Goal: Check status: Check status

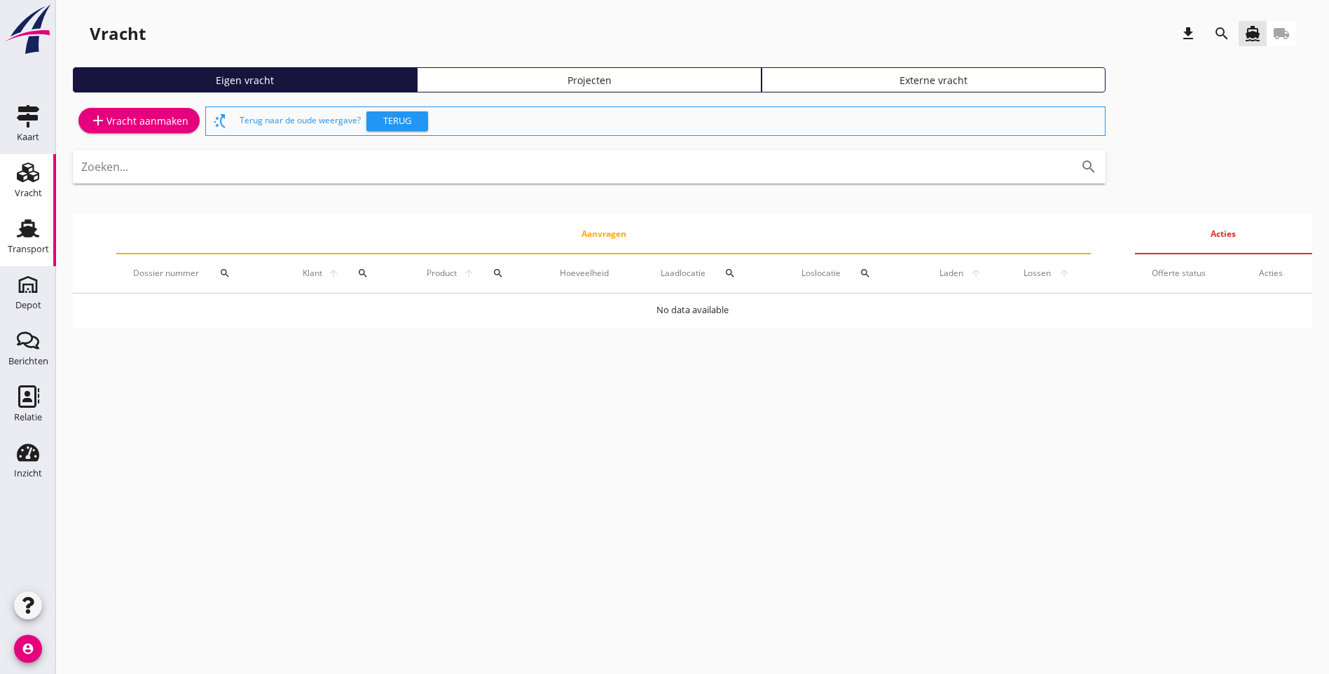
drag, startPoint x: 13, startPoint y: 220, endPoint x: 40, endPoint y: 218, distance: 26.7
click at [13, 220] on div "Transport" at bounding box center [28, 228] width 34 height 22
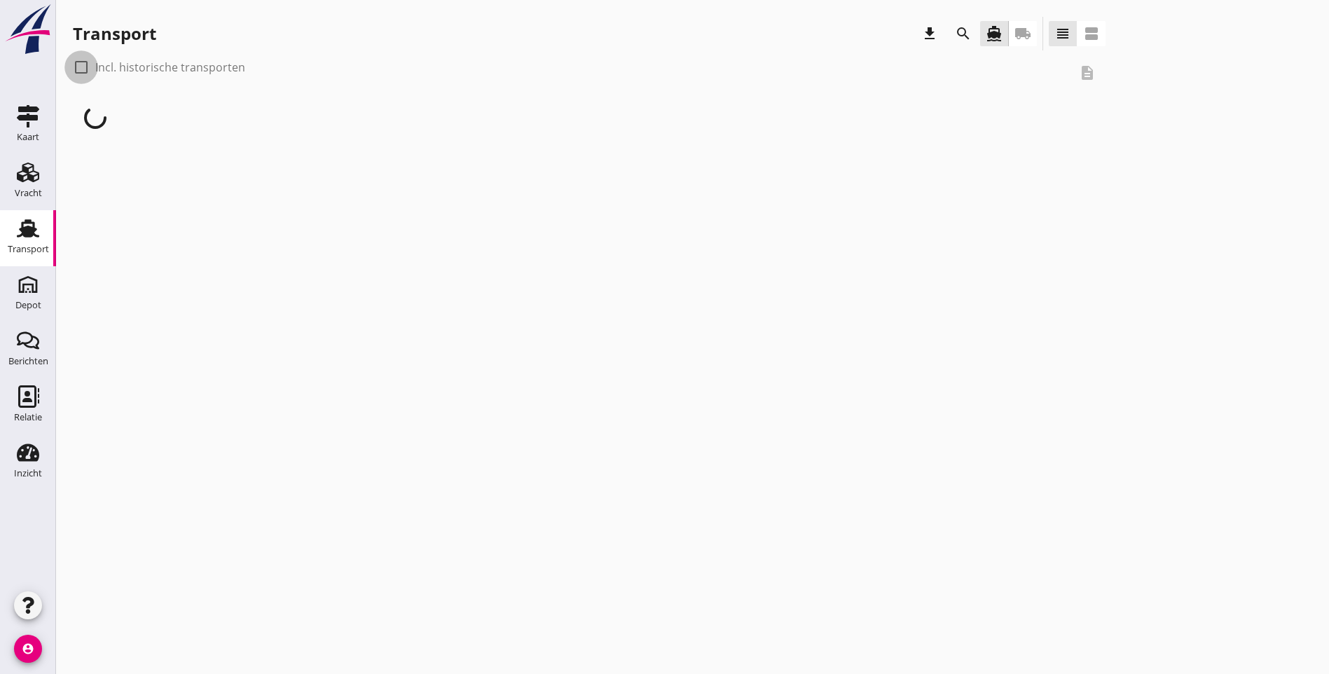
click at [83, 66] on div at bounding box center [81, 67] width 24 height 24
checkbox input "true"
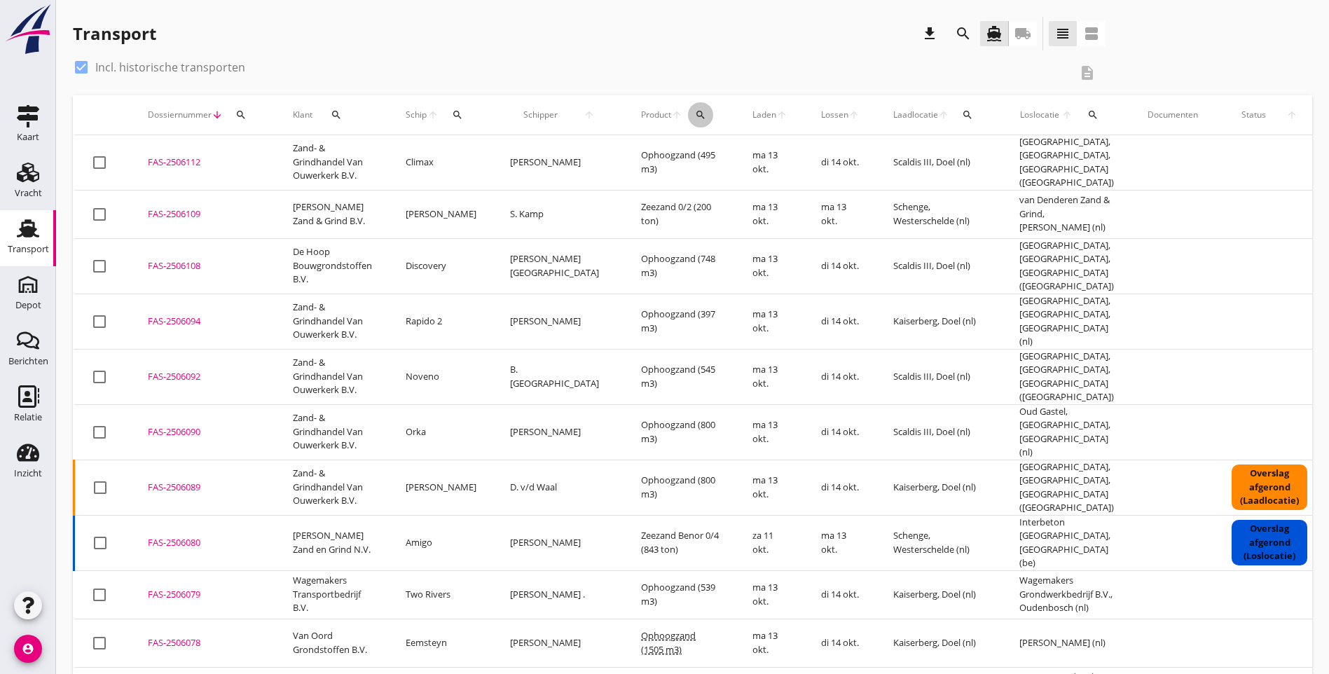
click at [695, 116] on icon "search" at bounding box center [700, 114] width 11 height 11
click at [663, 149] on input "Zoeken op product..." at bounding box center [713, 155] width 146 height 22
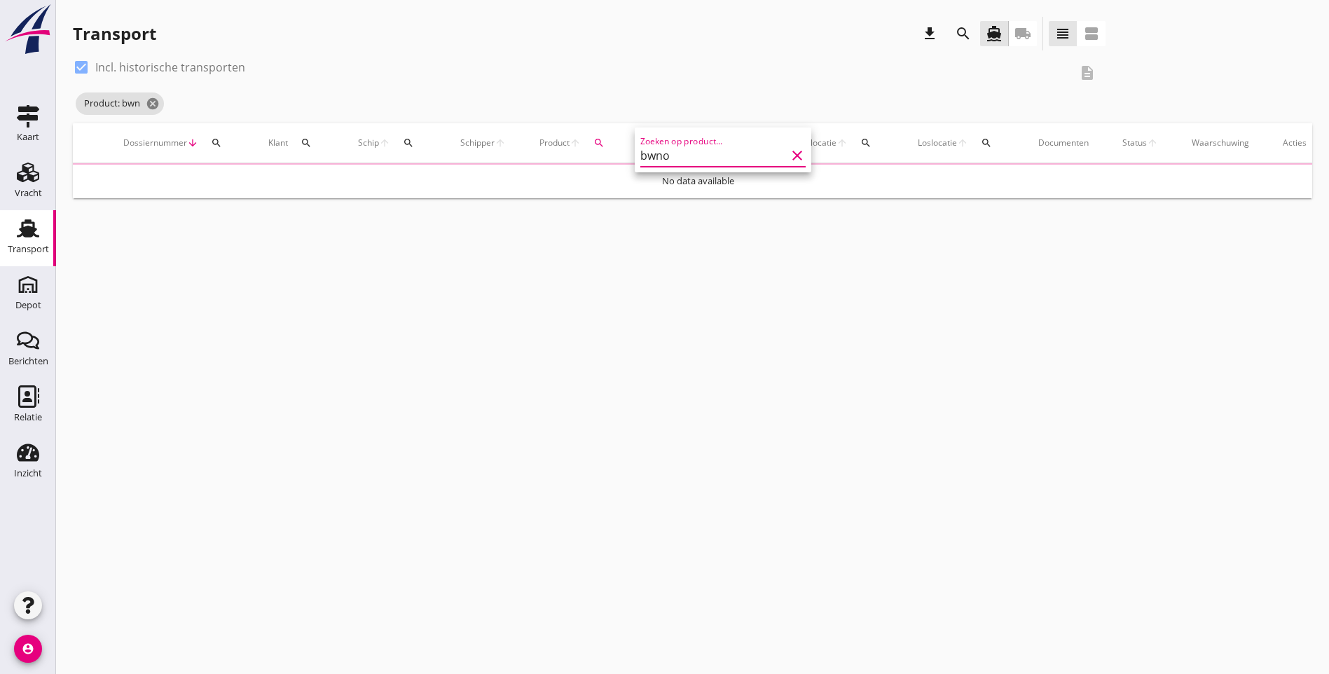
type input "bwnor"
click at [164, 102] on icon "cancel" at bounding box center [162, 104] width 14 height 14
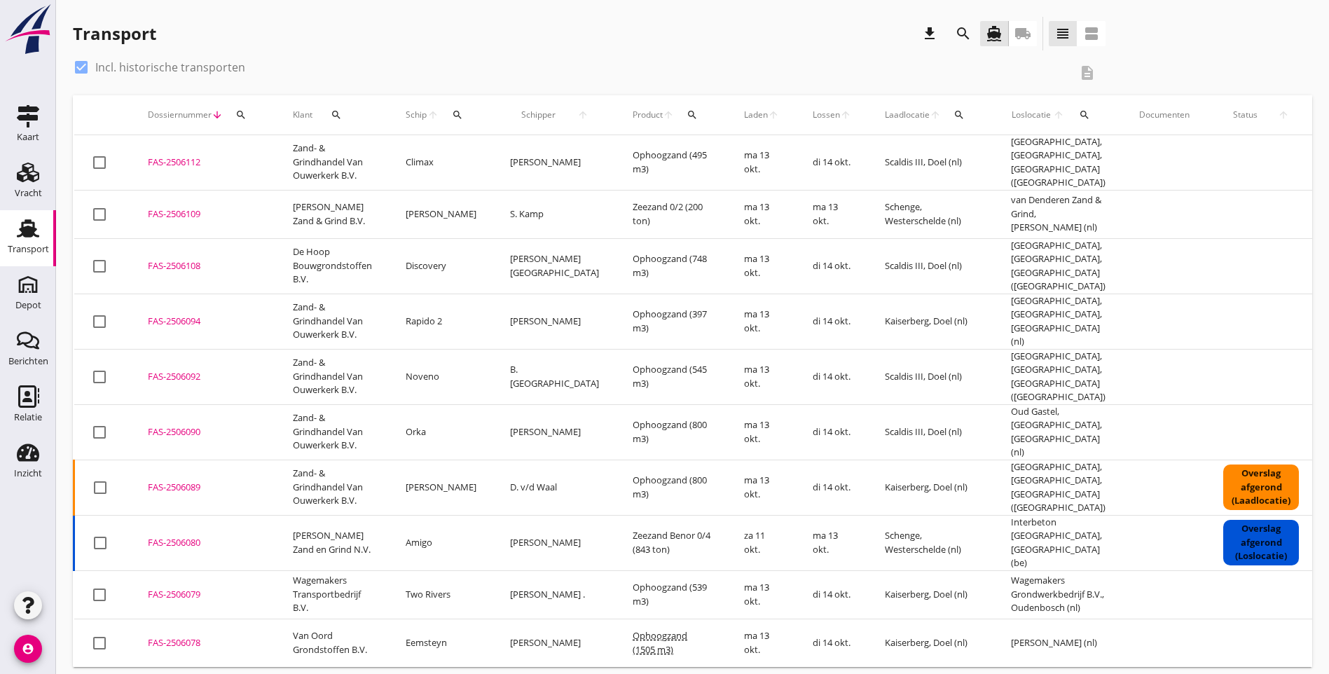
click at [687, 116] on icon "search" at bounding box center [692, 114] width 11 height 11
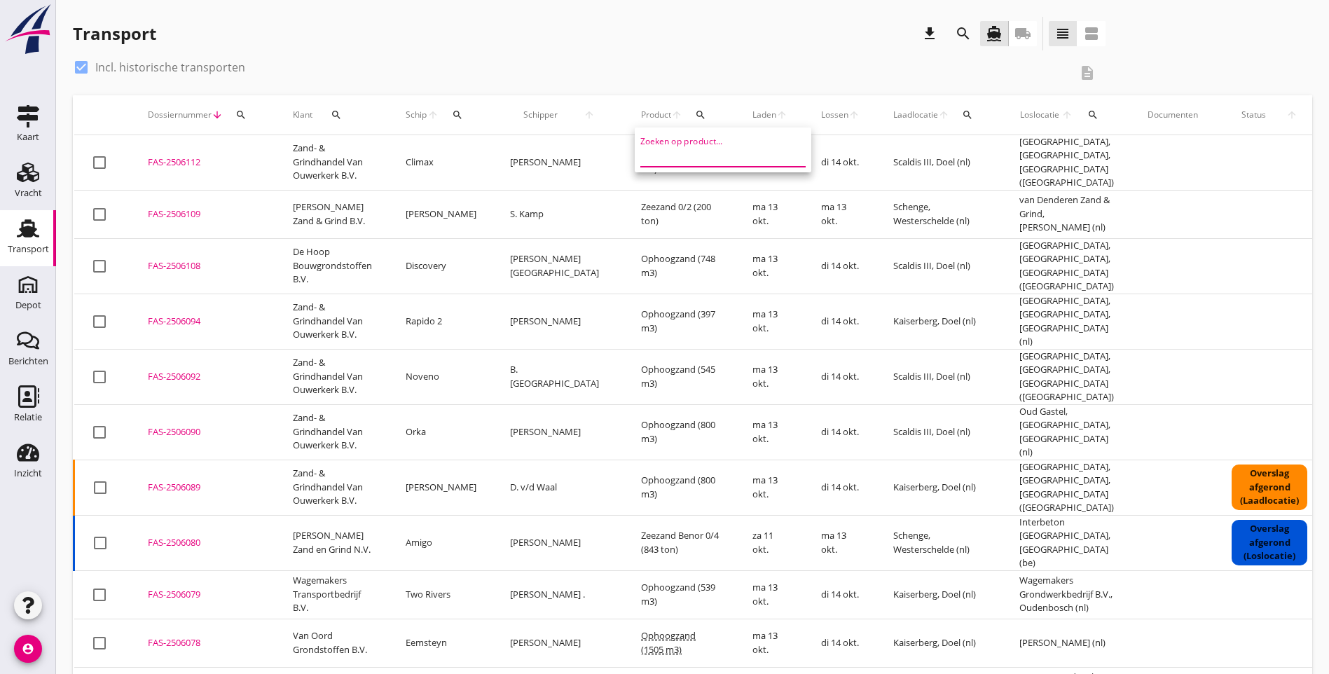
click at [657, 158] on input "Zoeken op product..." at bounding box center [713, 155] width 146 height 22
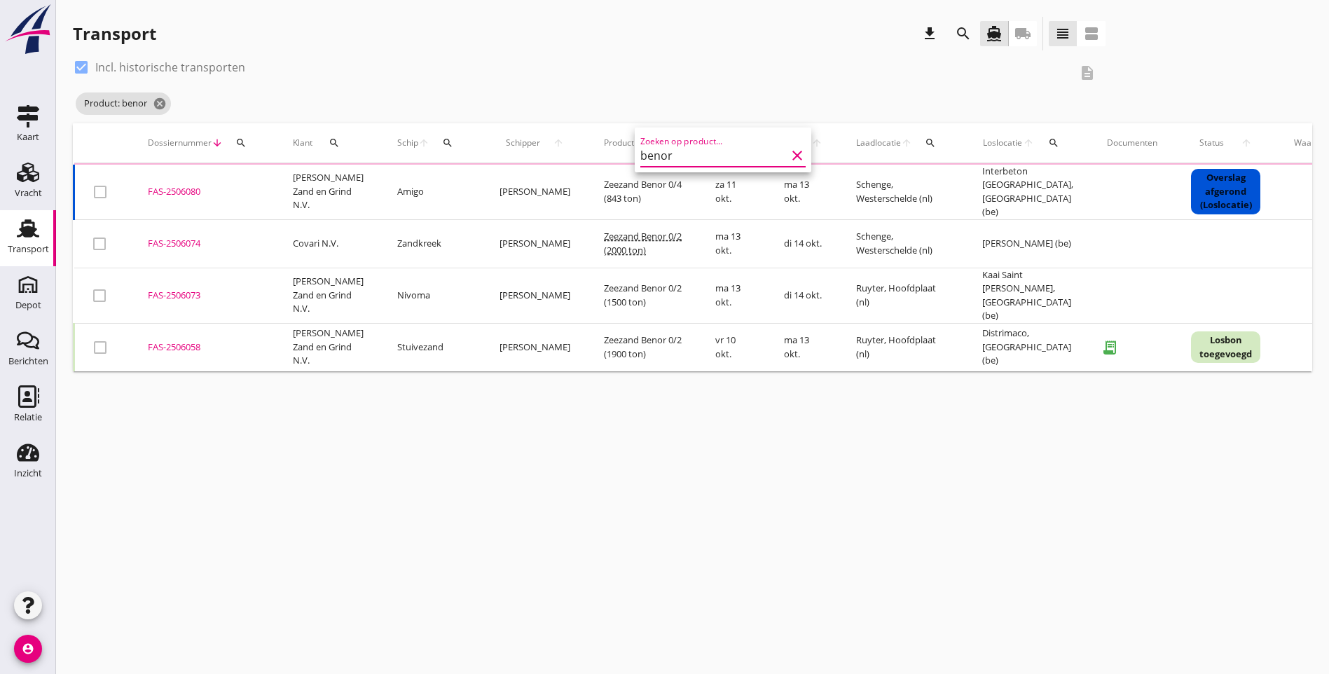
type input "benor"
click at [634, 100] on div "Product: benor cancel" at bounding box center [589, 104] width 1033 height 28
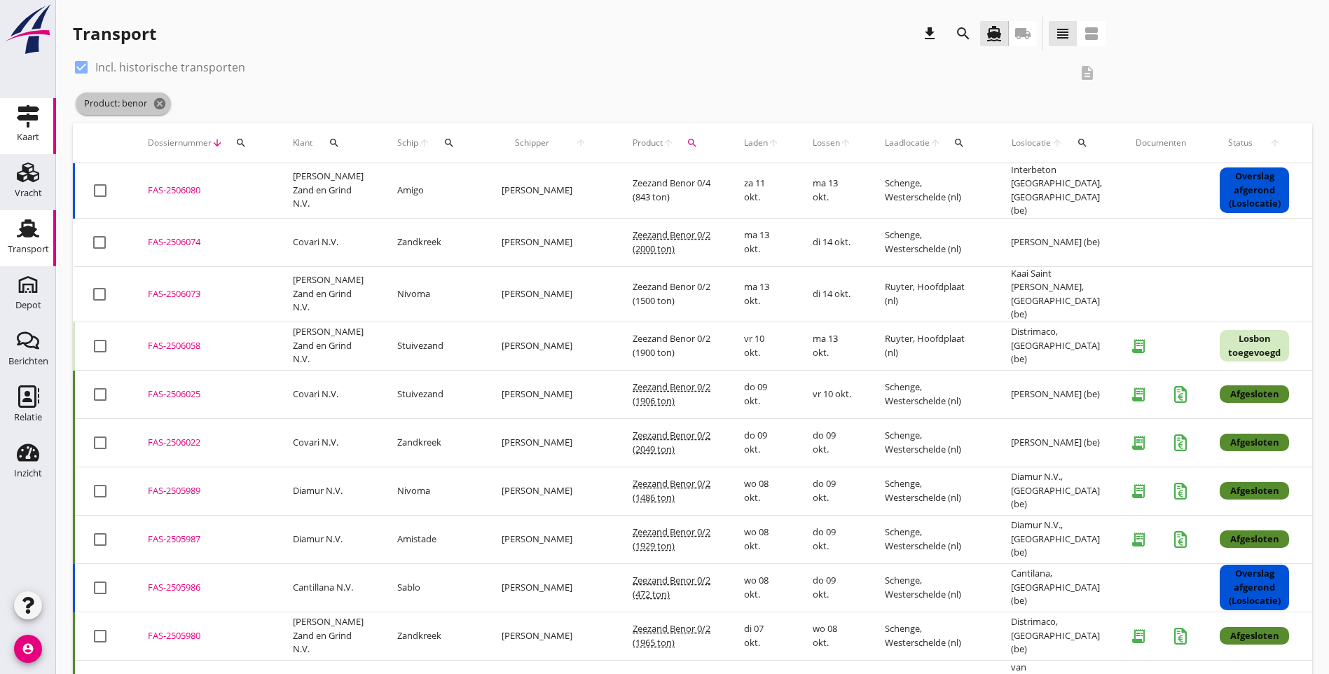
drag, startPoint x: 163, startPoint y: 109, endPoint x: 16, endPoint y: 141, distance: 150.0
click at [163, 109] on icon "cancel" at bounding box center [160, 104] width 14 height 14
